Goal: Obtain resource: Download file/media

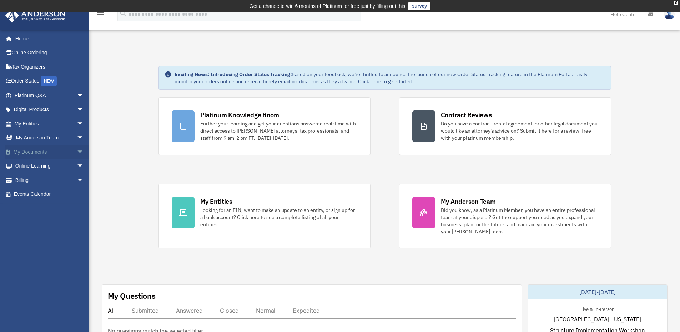
click at [34, 150] on link "My Documents arrow_drop_down" at bounding box center [50, 152] width 90 height 14
click at [77, 153] on span "arrow_drop_down" at bounding box center [84, 152] width 14 height 15
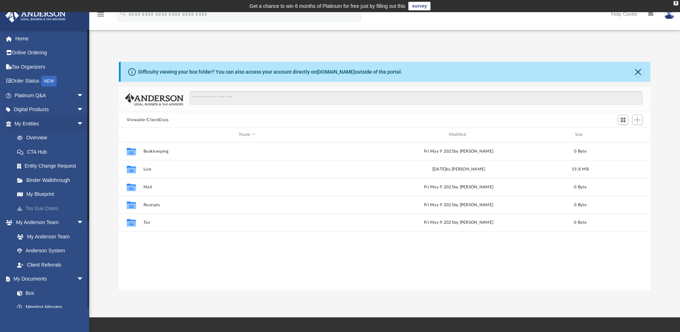
scroll to position [157, 526]
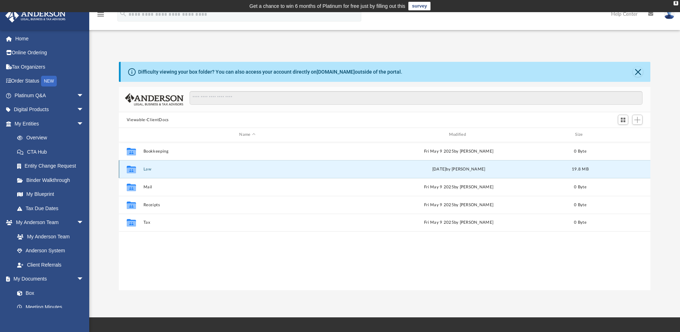
click at [145, 170] on button "Law" at bounding box center [247, 169] width 208 height 5
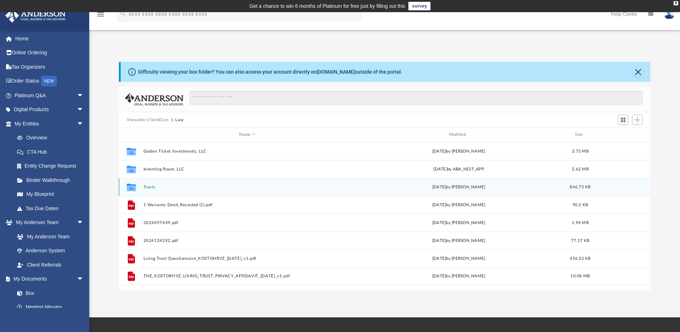
click at [141, 186] on div "Collaborated Folder Trusts Fri Aug 1 2025 by Ryan Kostohryz 846.75 KB" at bounding box center [385, 187] width 532 height 18
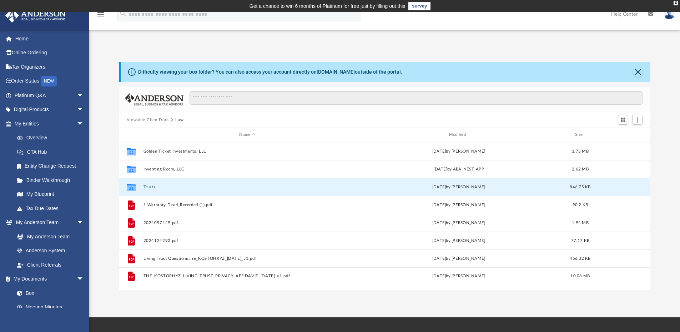
click at [148, 187] on button "Trusts" at bounding box center [247, 187] width 208 height 5
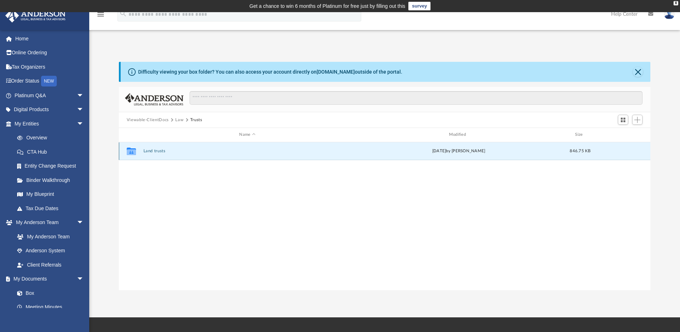
click at [157, 149] on button "Land trusts" at bounding box center [247, 151] width 208 height 5
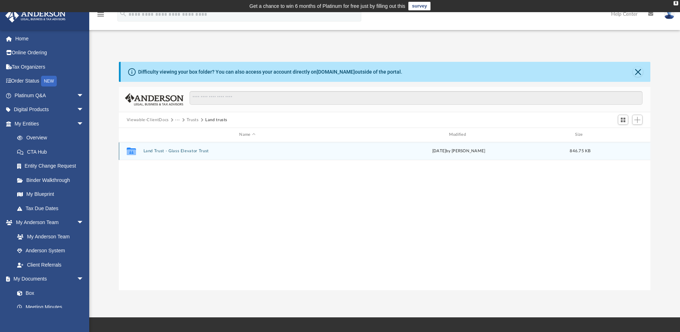
click at [158, 149] on button "Land Trust - Glass Elevator Trust" at bounding box center [247, 151] width 208 height 5
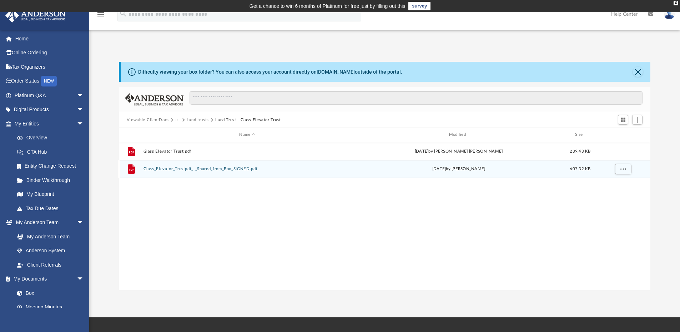
click at [195, 168] on button "Glass_Elevator_Trustpdf_-_Shared_from_Box_SIGNED.pdf" at bounding box center [247, 168] width 208 height 5
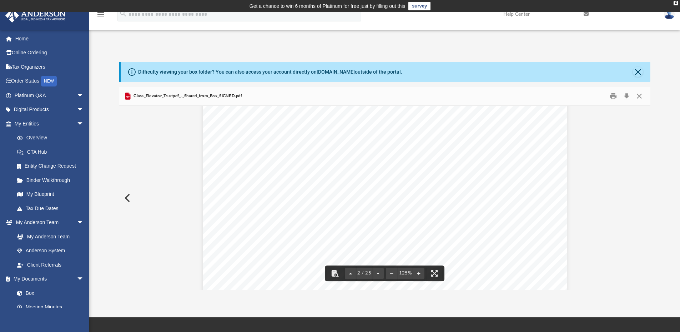
scroll to position [625, 0]
click at [627, 95] on button "Download" at bounding box center [626, 96] width 13 height 11
drag, startPoint x: 307, startPoint y: 181, endPoint x: 387, endPoint y: 186, distance: 80.1
click at [387, 186] on div "Dear Ryan and Kathleen, Thank you for choosing Anderson Advisors to draft your …" at bounding box center [385, 203] width 364 height 471
click at [433, 205] on span "creditors and help cap property taxes at lower rates, depending on local laws." at bounding box center [364, 205] width 220 height 7
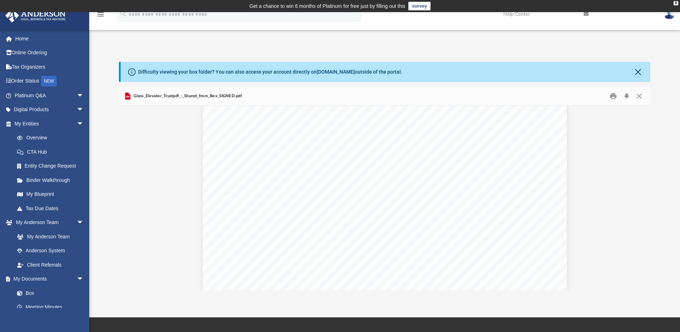
scroll to position [732, 0]
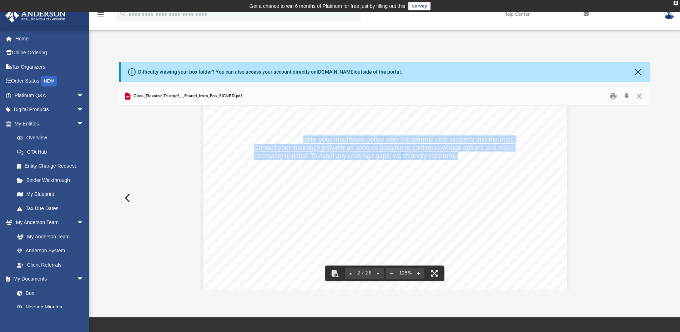
drag, startPoint x: 300, startPoint y: 142, endPoint x: 455, endPoint y: 155, distance: 155.5
click at [455, 155] on div "Dear Ryan and Kathleen, Thank you for choosing Anderson Advisors to draft your …" at bounding box center [385, 96] width 364 height 471
click at [402, 160] on div "Dear Ryan and Kathleen, Thank you for choosing Anderson Advisors to draft your …" at bounding box center [385, 96] width 364 height 471
click at [407, 165] on div "Dear Ryan and Kathleen, Thank you for choosing Anderson Advisors to draft your …" at bounding box center [385, 96] width 364 height 471
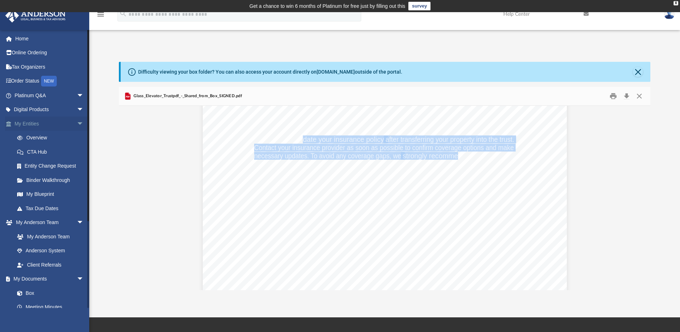
click at [22, 120] on link "My Entities arrow_drop_down" at bounding box center [50, 123] width 90 height 14
click at [45, 164] on link "Entity Change Request" at bounding box center [52, 166] width 85 height 14
click at [41, 180] on link "Binder Walkthrough" at bounding box center [52, 180] width 85 height 14
click at [51, 180] on link "Binder Walkthrough" at bounding box center [52, 180] width 85 height 14
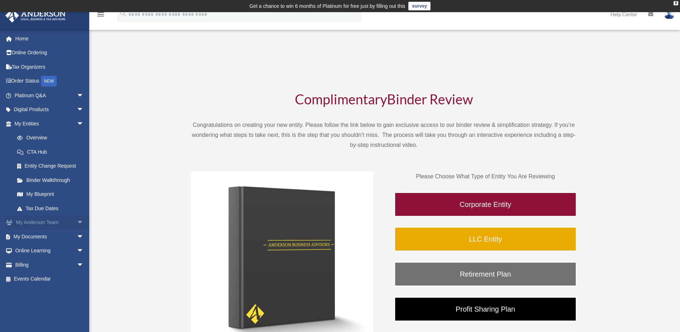
click at [30, 222] on link "My Anderson Team arrow_drop_down" at bounding box center [50, 222] width 90 height 14
click at [34, 235] on link "My Documents arrow_drop_down" at bounding box center [50, 236] width 90 height 14
click at [77, 236] on span "arrow_drop_down" at bounding box center [84, 236] width 14 height 15
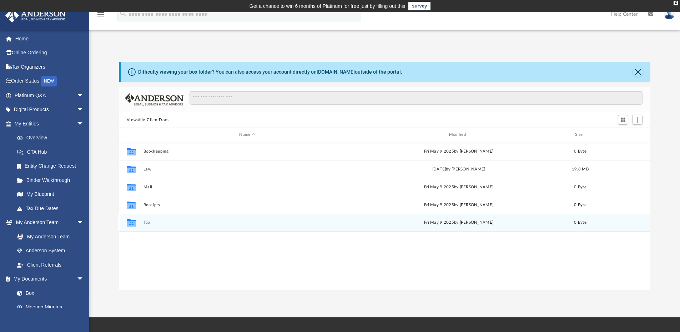
scroll to position [157, 526]
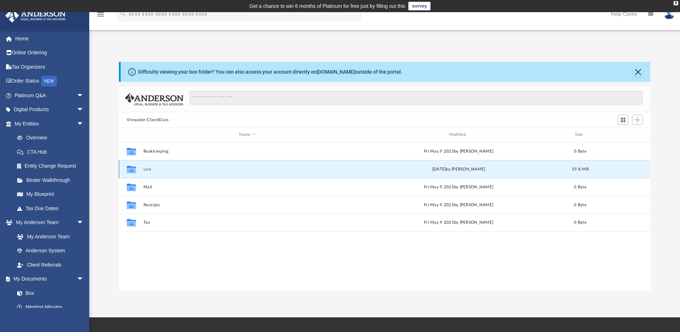
click at [147, 170] on button "Law" at bounding box center [247, 169] width 208 height 5
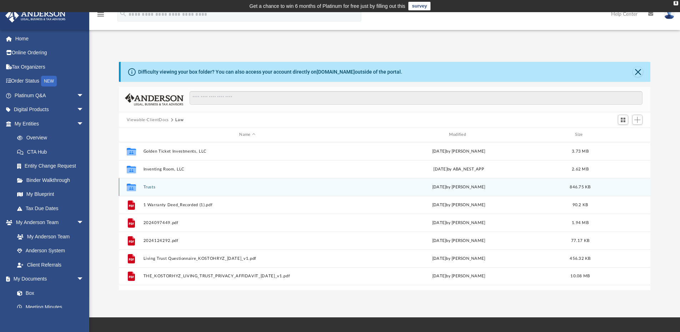
click at [147, 188] on button "Trusts" at bounding box center [247, 187] width 208 height 5
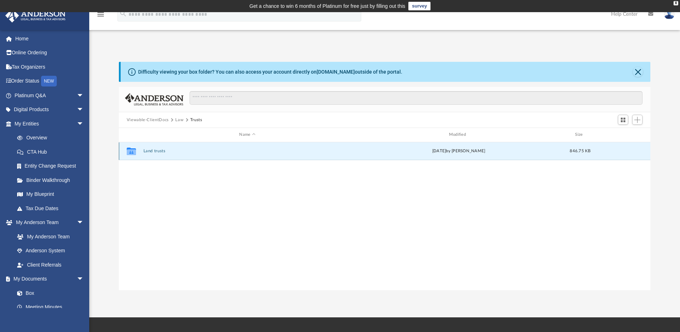
click at [154, 149] on button "Land trusts" at bounding box center [247, 151] width 208 height 5
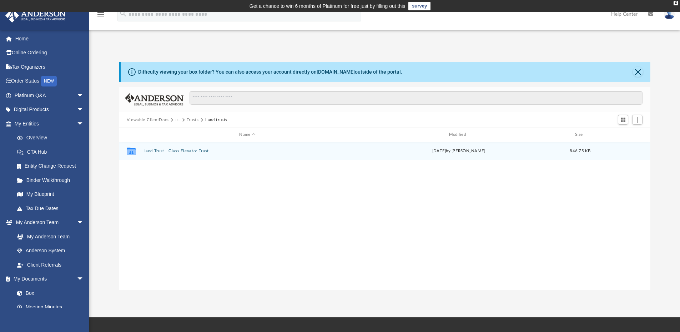
click at [189, 150] on button "Land Trust - Glass Elevator Trust" at bounding box center [247, 151] width 208 height 5
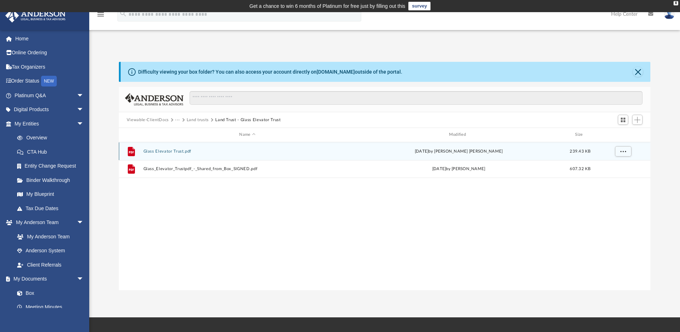
click at [163, 151] on button "Glass Elevator Trust.pdf" at bounding box center [247, 151] width 208 height 5
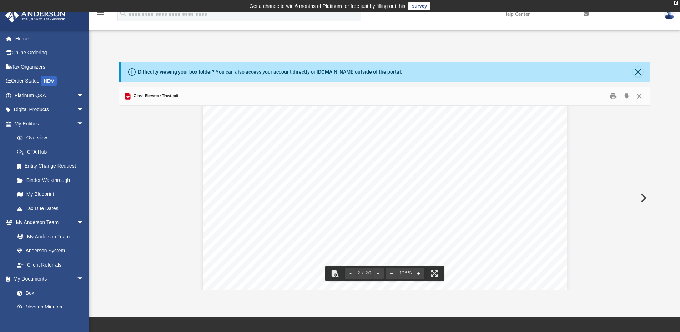
scroll to position [571, 0]
drag, startPoint x: 313, startPoint y: 211, endPoint x: 385, endPoint y: 207, distance: 72.6
click at [385, 207] on div "Dear Ryan and Kathleen, Thank you for choosing Anderson Advisors to draft your …" at bounding box center [385, 257] width 364 height 471
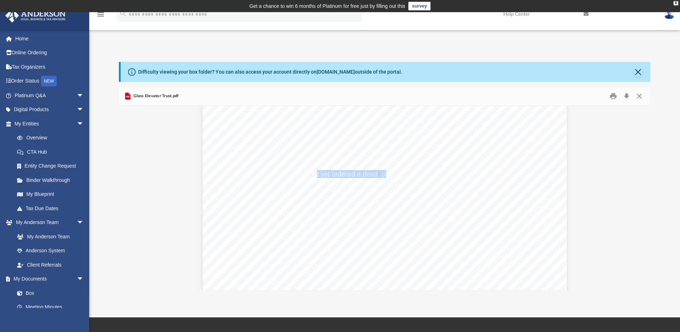
scroll to position [678, 0]
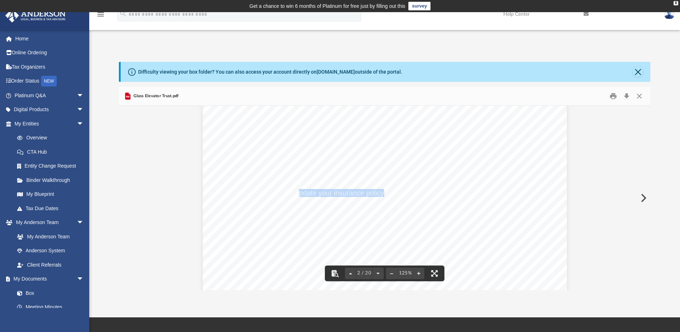
drag, startPoint x: 295, startPoint y: 192, endPoint x: 381, endPoint y: 194, distance: 85.3
click at [381, 194] on span "update your insurance policy" at bounding box center [339, 192] width 89 height 7
click at [403, 203] on span "Contact your insurance provider as soon as possible to confirm coverage options…" at bounding box center [384, 200] width 260 height 7
drag, startPoint x: 477, startPoint y: 206, endPoint x: 353, endPoint y: 208, distance: 123.9
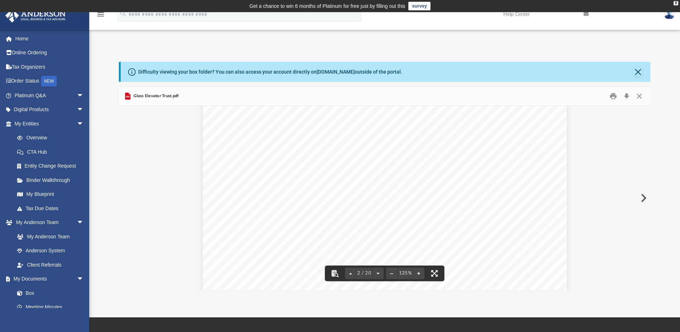
click at [353, 208] on div "Dear Ryan and Kathleen, Thank you for choosing Anderson Advisors to draft your …" at bounding box center [385, 78] width 364 height 471
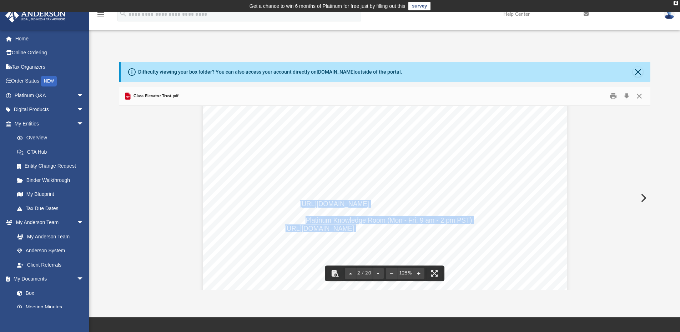
drag, startPoint x: 297, startPoint y: 204, endPoint x: 477, endPoint y: 201, distance: 180.0
click at [477, 201] on div "Dear Ryan and Kathleen, Thank you for choosing Anderson Advisors to draft your …" at bounding box center [385, 78] width 364 height 471
click at [269, 205] on div "Dear Ryan and Kathleen, Thank you for choosing Anderson Advisors to draft your …" at bounding box center [385, 78] width 364 height 471
